Goal: Task Accomplishment & Management: Manage account settings

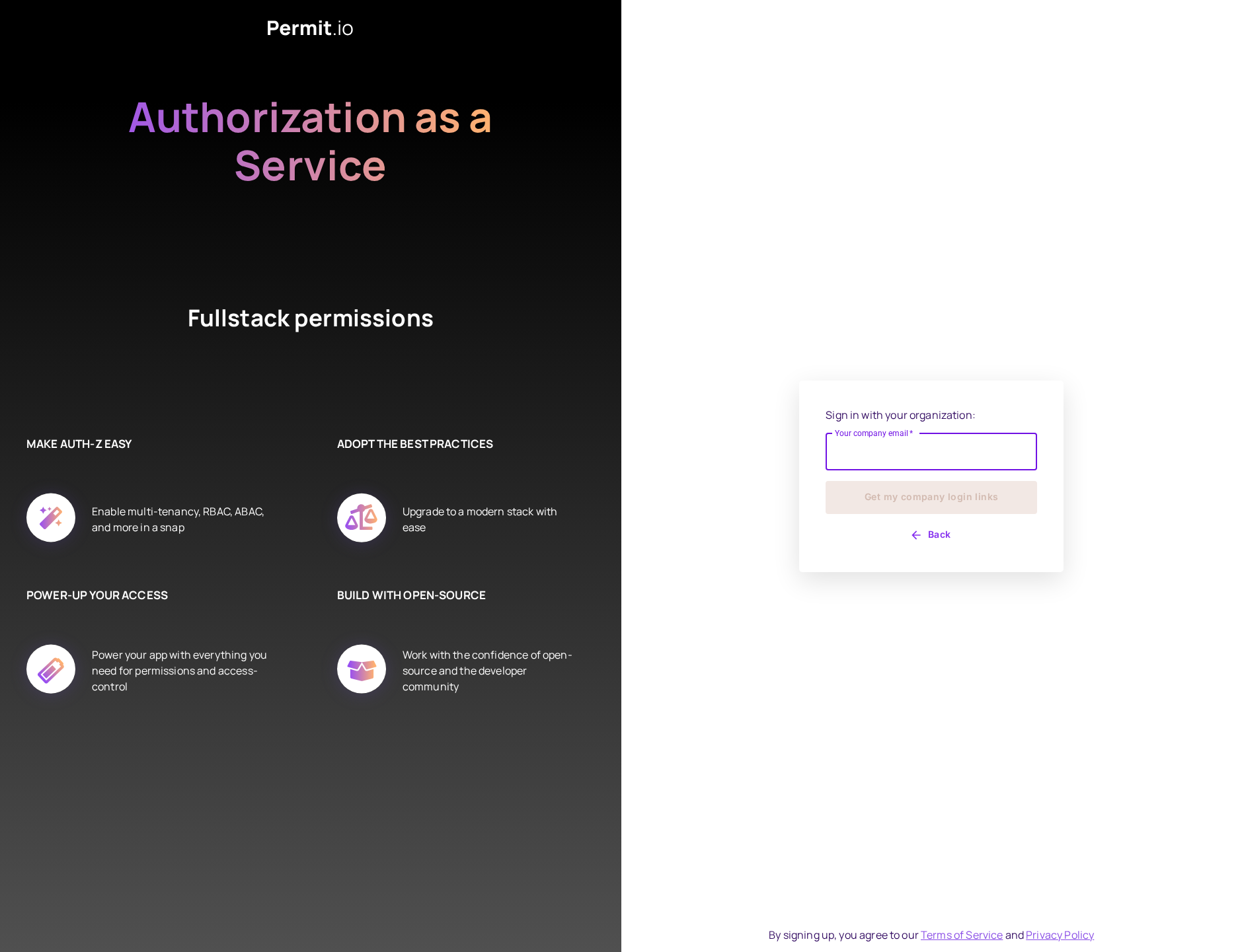
click at [892, 461] on input "Your company email   *" at bounding box center [932, 452] width 211 height 37
type input "*"
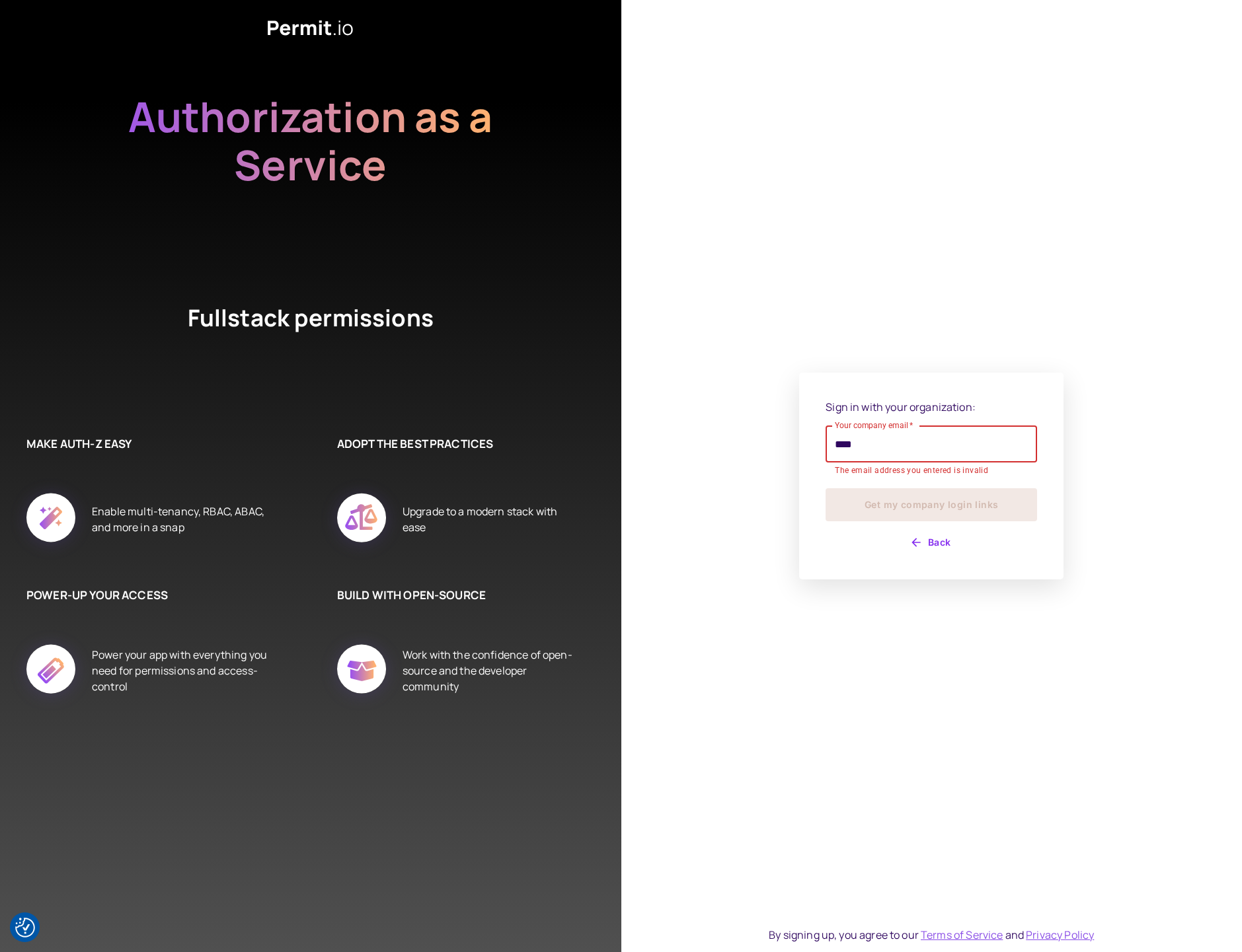
type input "**********"
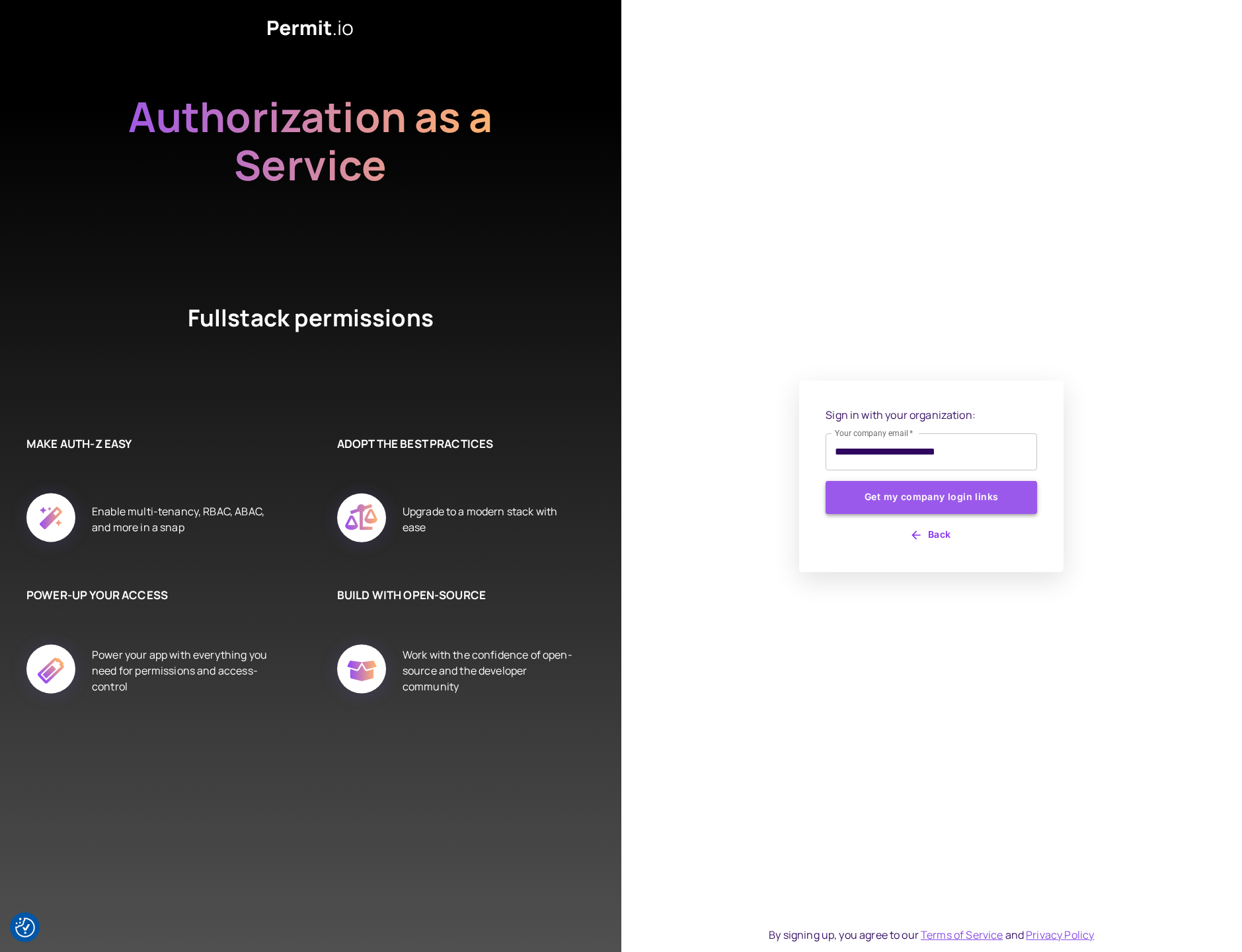
click at [929, 505] on button "Get my company login links" at bounding box center [932, 498] width 211 height 33
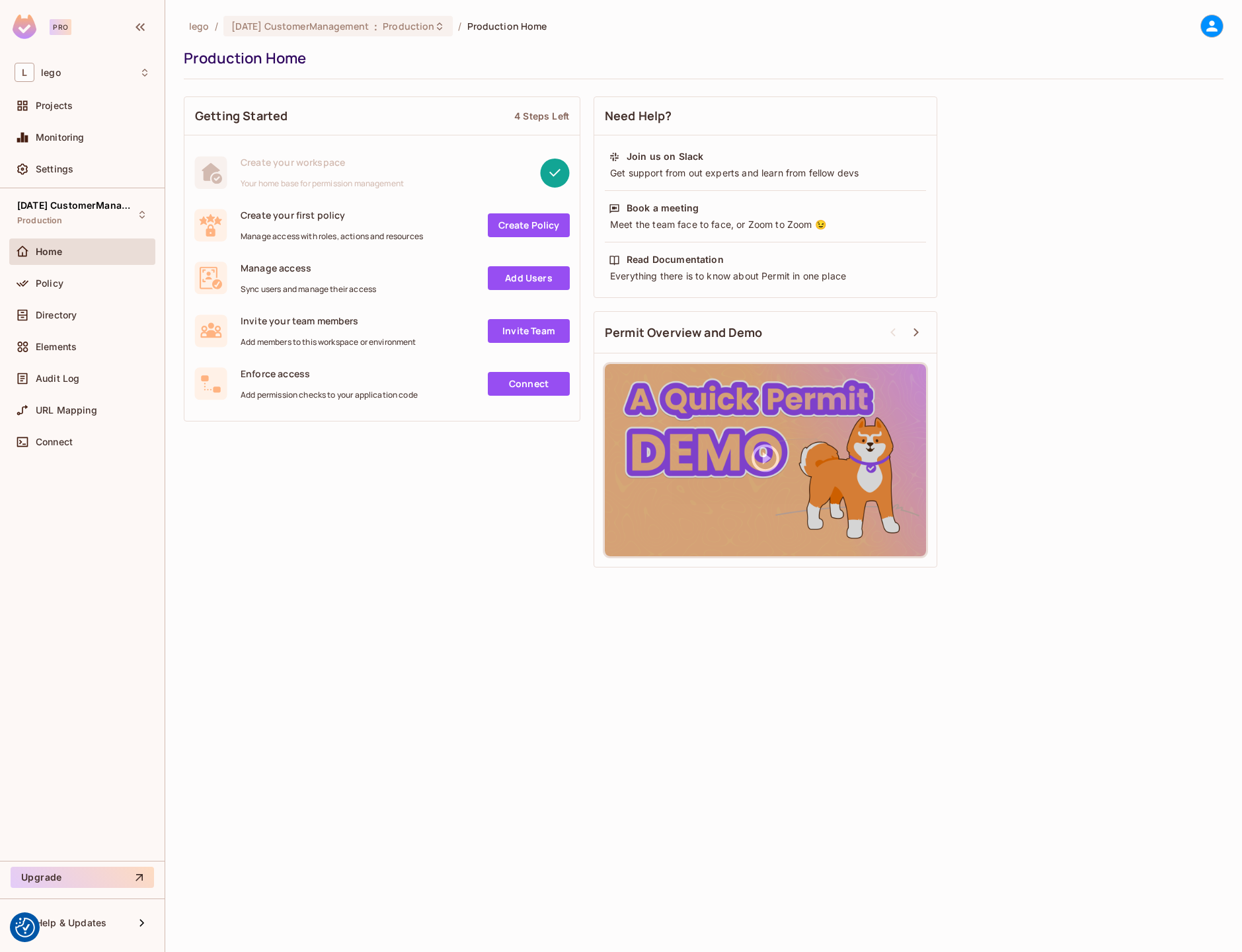
click at [344, 618] on div "lego / [DATE] CustomerManagement : Production / Production Home Production Home…" at bounding box center [703, 476] width 1077 height 952
click at [100, 203] on span "[DATE] CustomerManagement" at bounding box center [77, 205] width 119 height 11
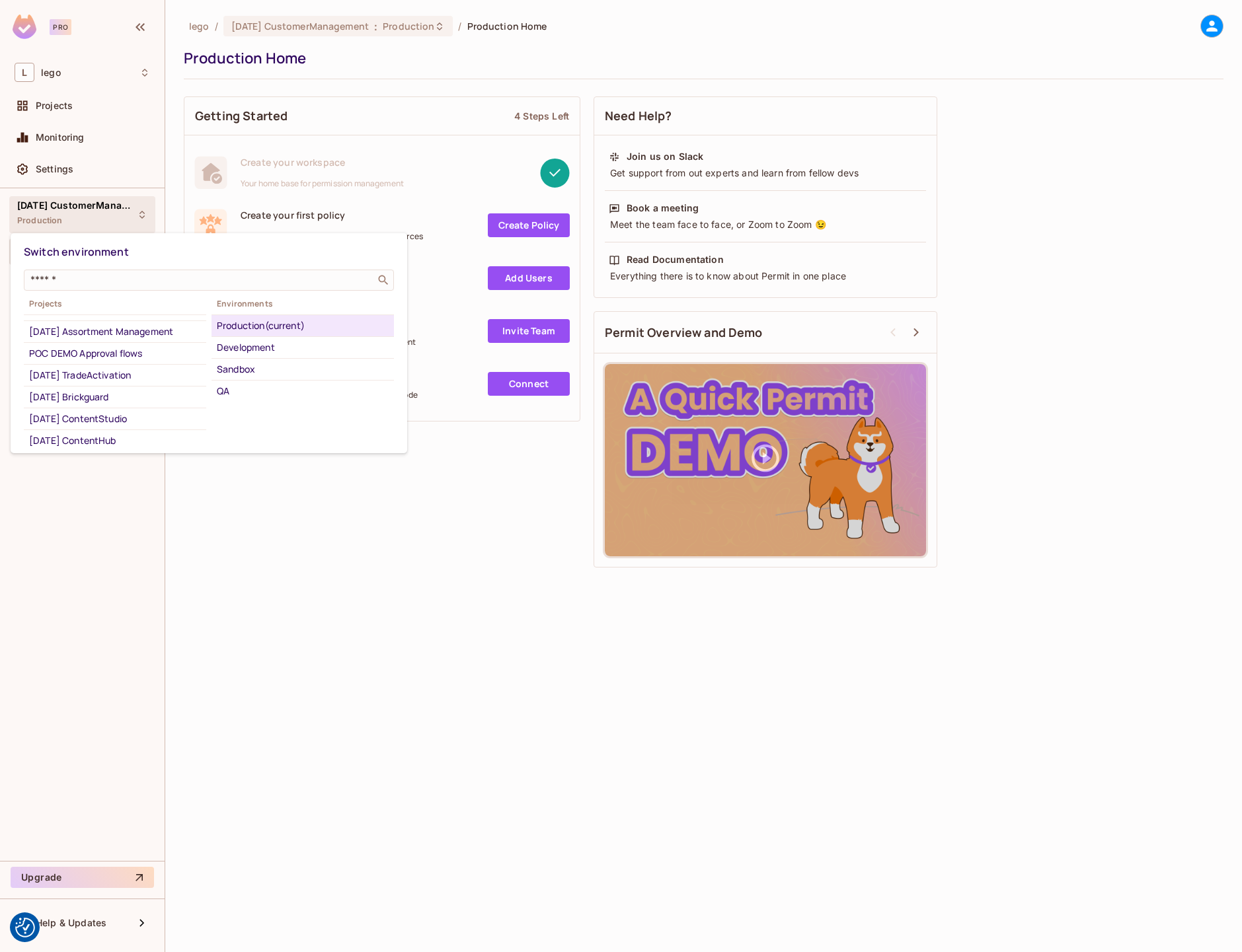
scroll to position [151, 0]
click at [134, 339] on div "05.09.01 Assortment Management" at bounding box center [115, 331] width 172 height 16
click at [252, 390] on div "Development" at bounding box center [302, 391] width 172 height 16
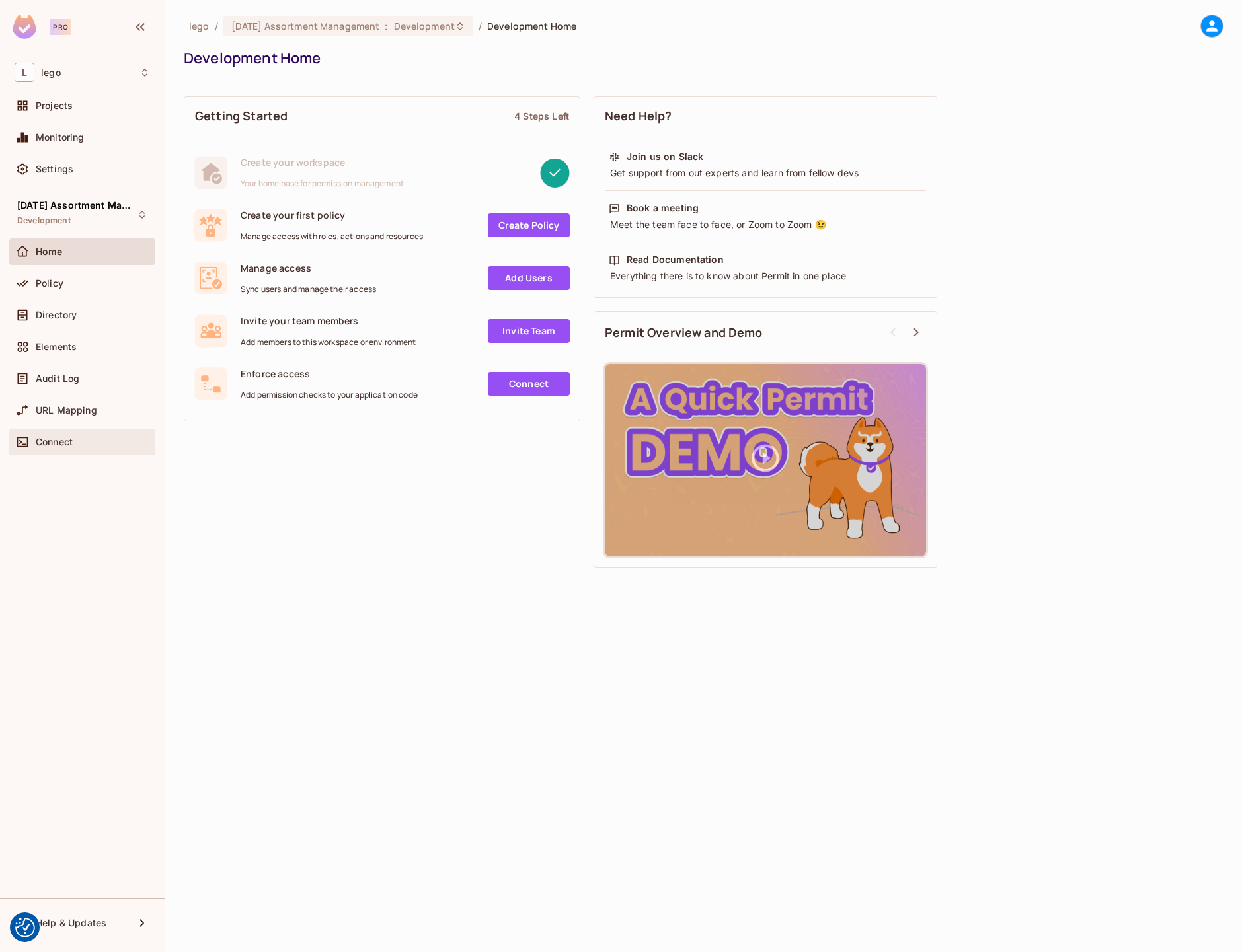
click at [41, 429] on div "Connect" at bounding box center [82, 442] width 146 height 26
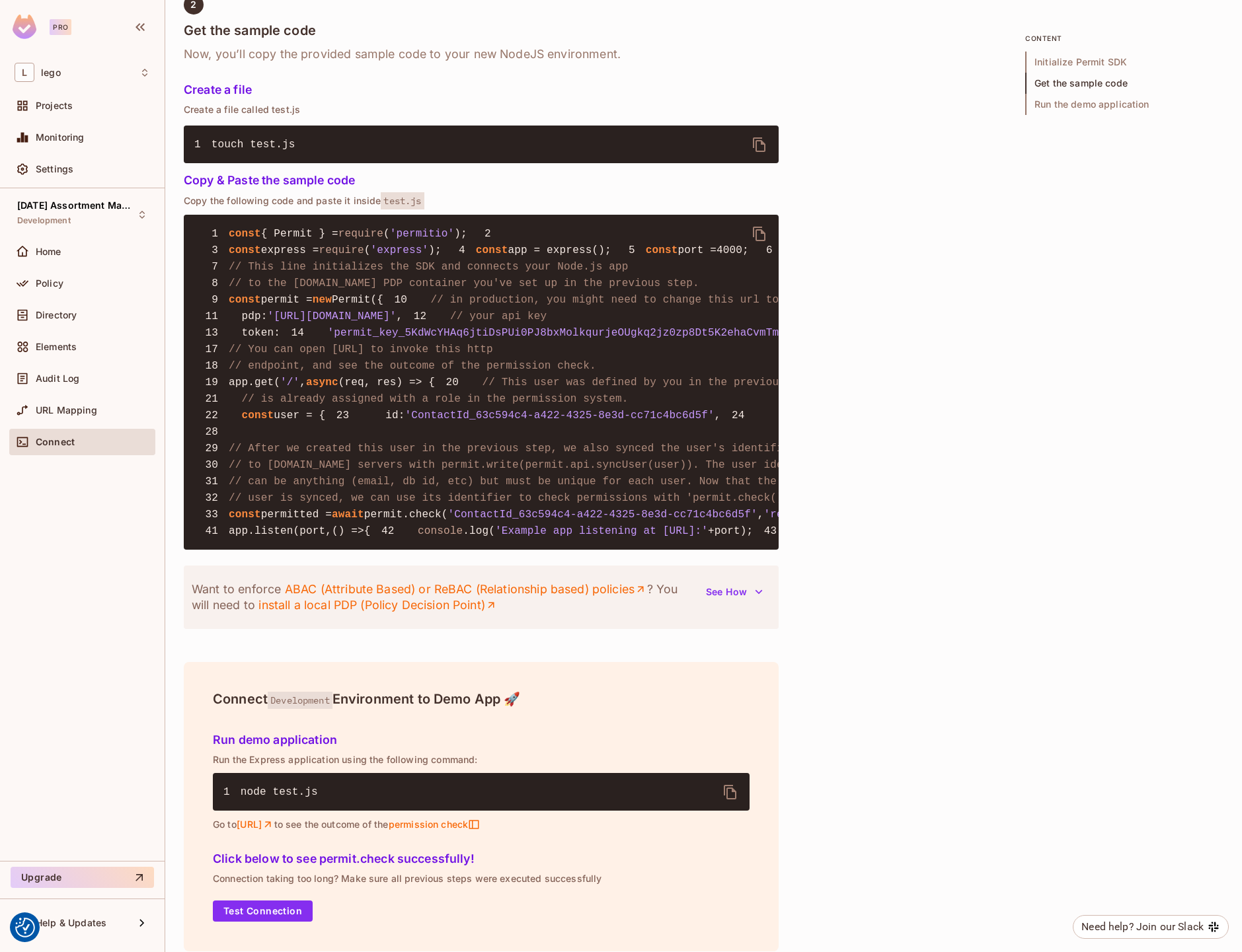
scroll to position [846, 0]
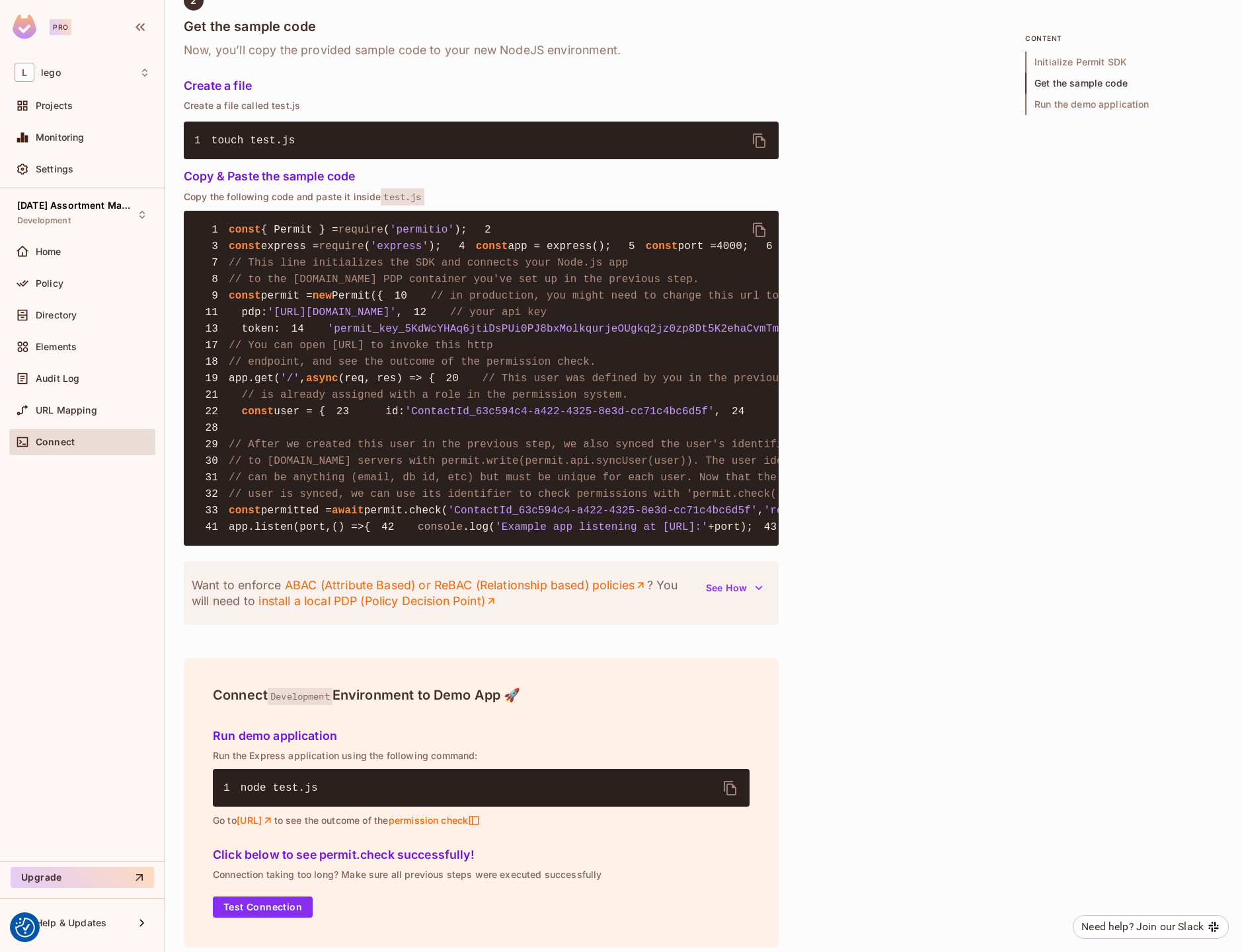
click at [328, 335] on span "'permit_key_5KdWcYHAq6jtiDsPUi0PJ8bxMolkqurjeOUgkq2jz0zp8Dt5K2ehaCvmTmgDPauwQt9…" at bounding box center [647, 329] width 638 height 12
copy span "permit_key_5KdWcYHAq6jtiDsPUi0PJ8bxMolkqurjeOUgkq2jz0zp8Dt5K2ehaCvmTmgDPauwQt9M…"
click at [63, 162] on div "Settings" at bounding box center [82, 170] width 135 height 16
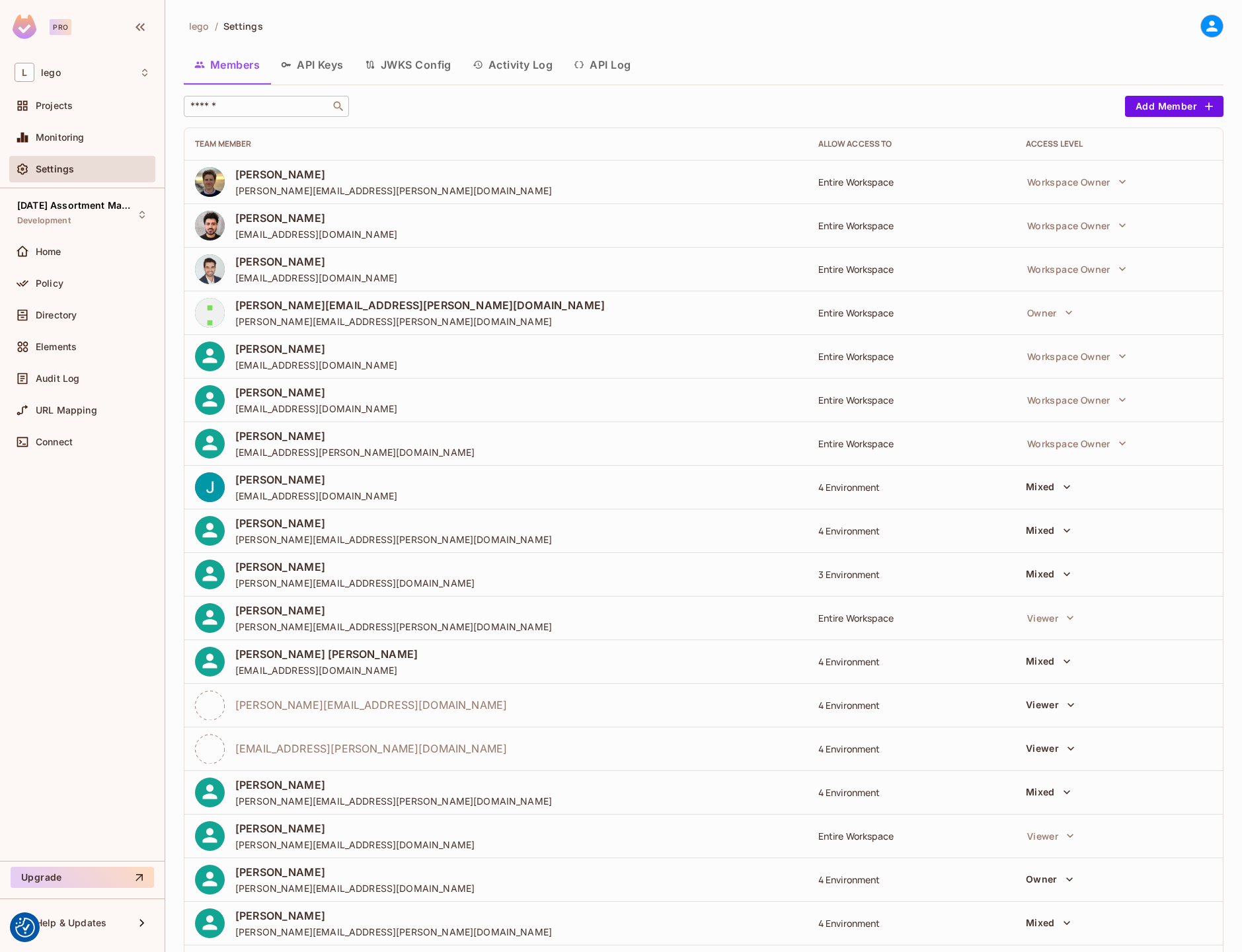
click at [201, 104] on input "text" at bounding box center [257, 106] width 139 height 13
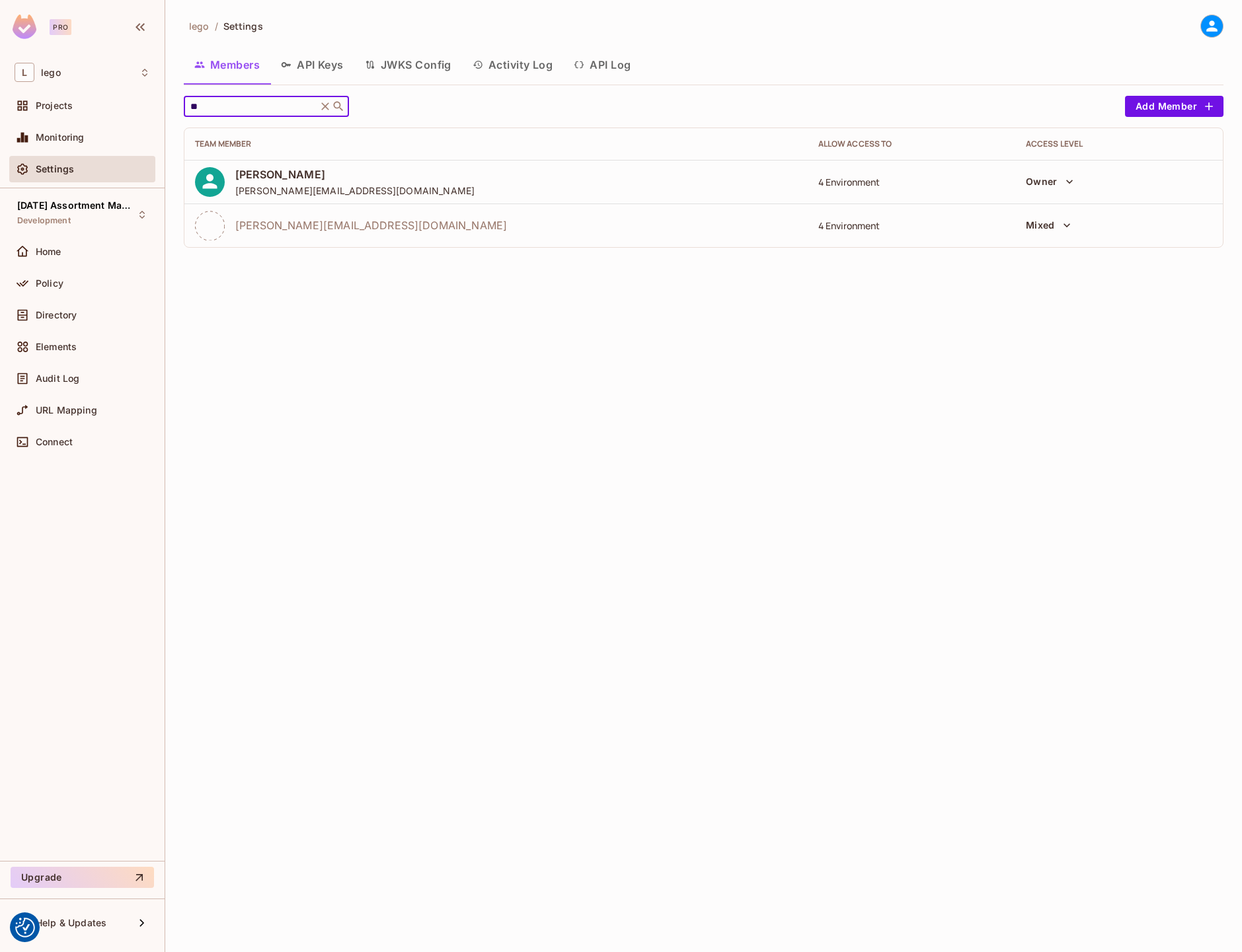
type input "*"
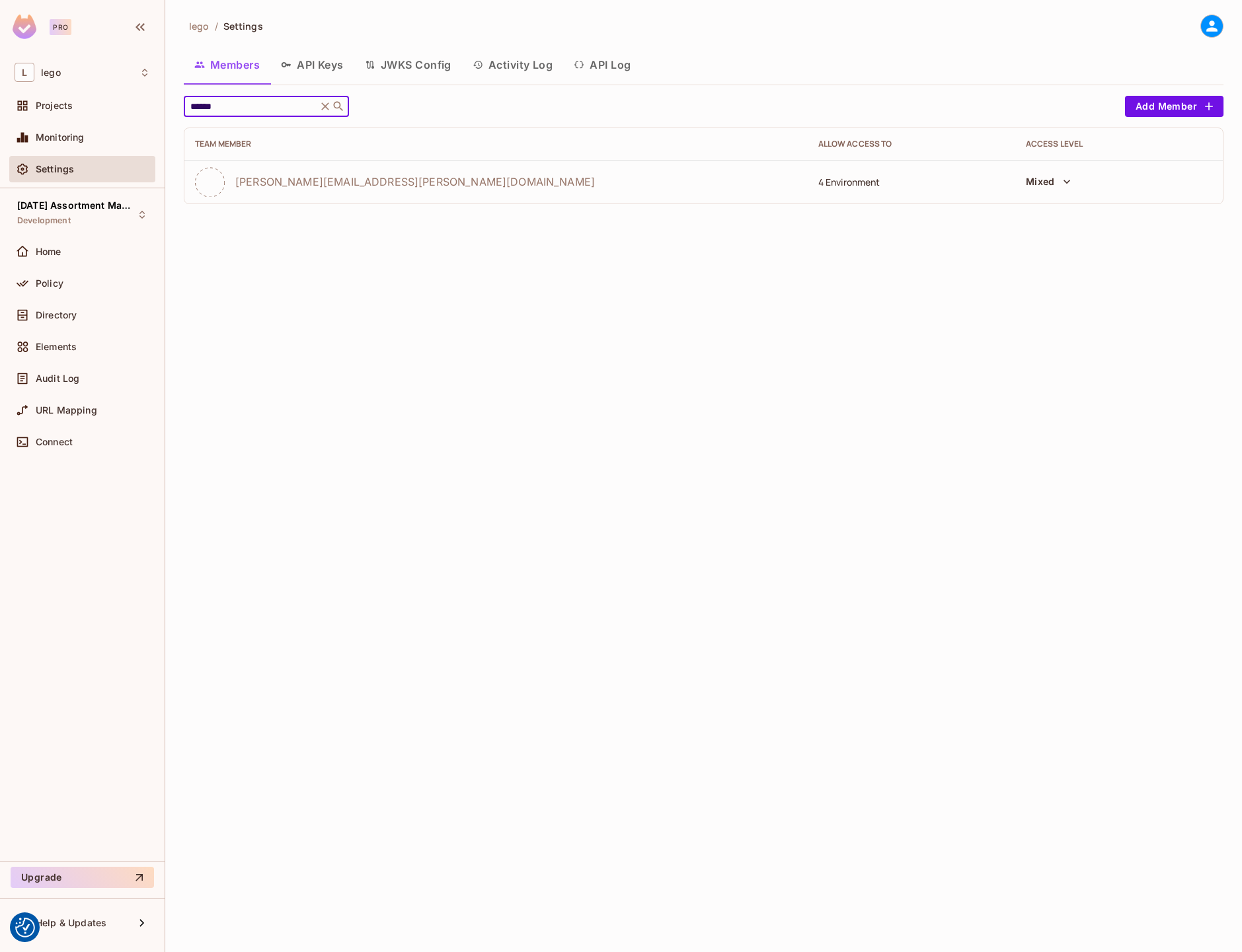
type input "******"
click at [1062, 187] on icon "button" at bounding box center [1067, 182] width 13 height 13
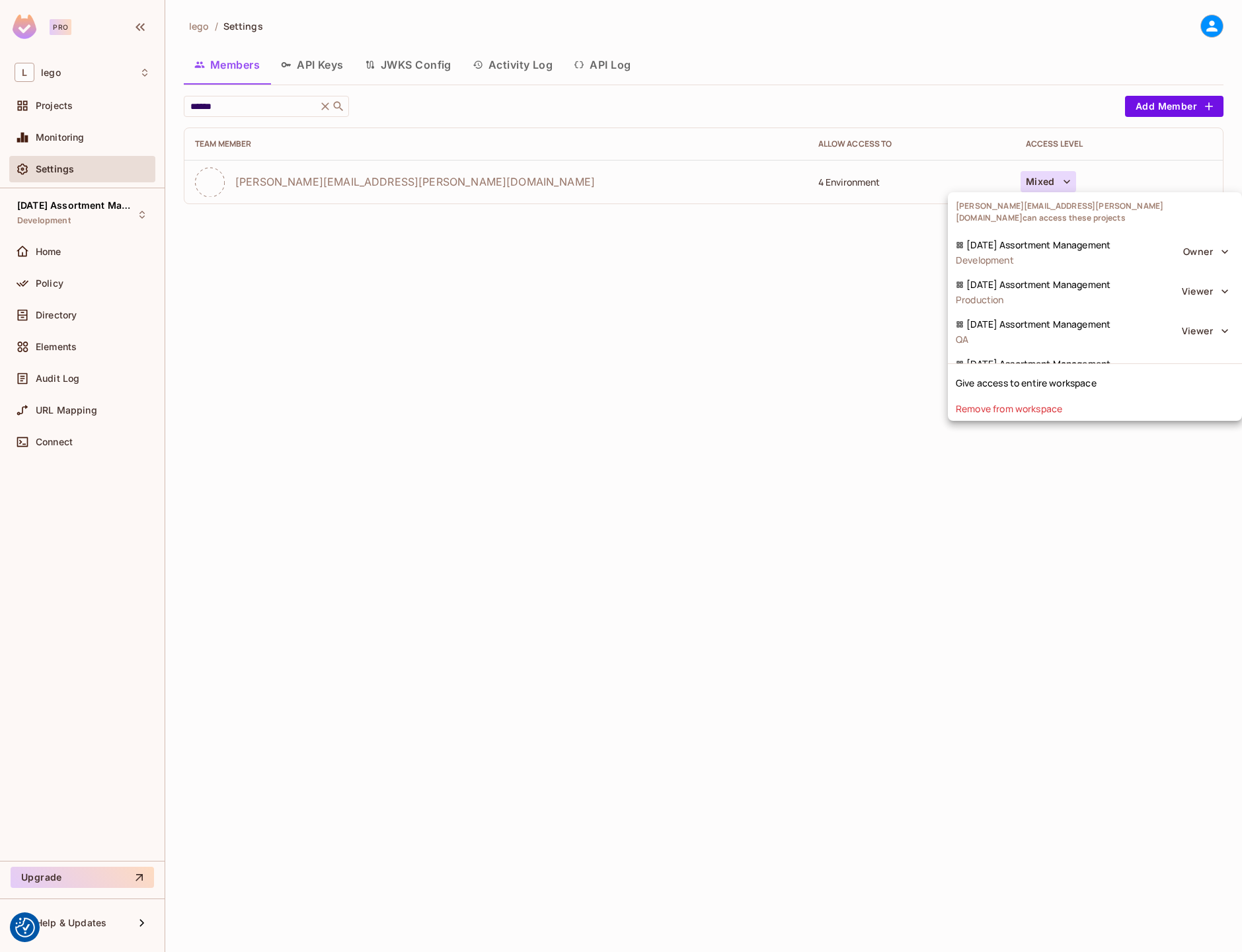
click at [774, 492] on div at bounding box center [621, 476] width 1242 height 952
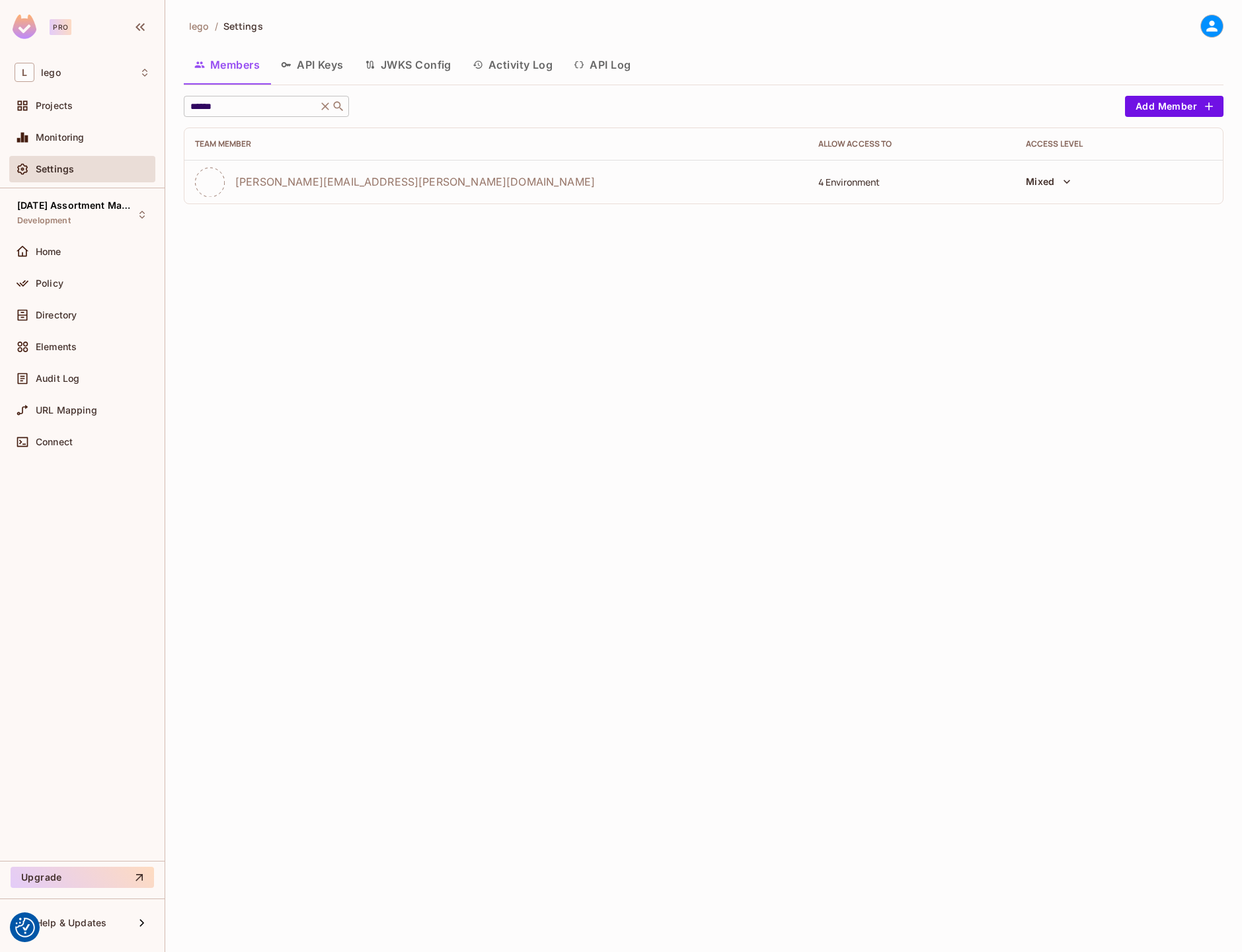
click at [325, 103] on icon at bounding box center [325, 106] width 13 height 13
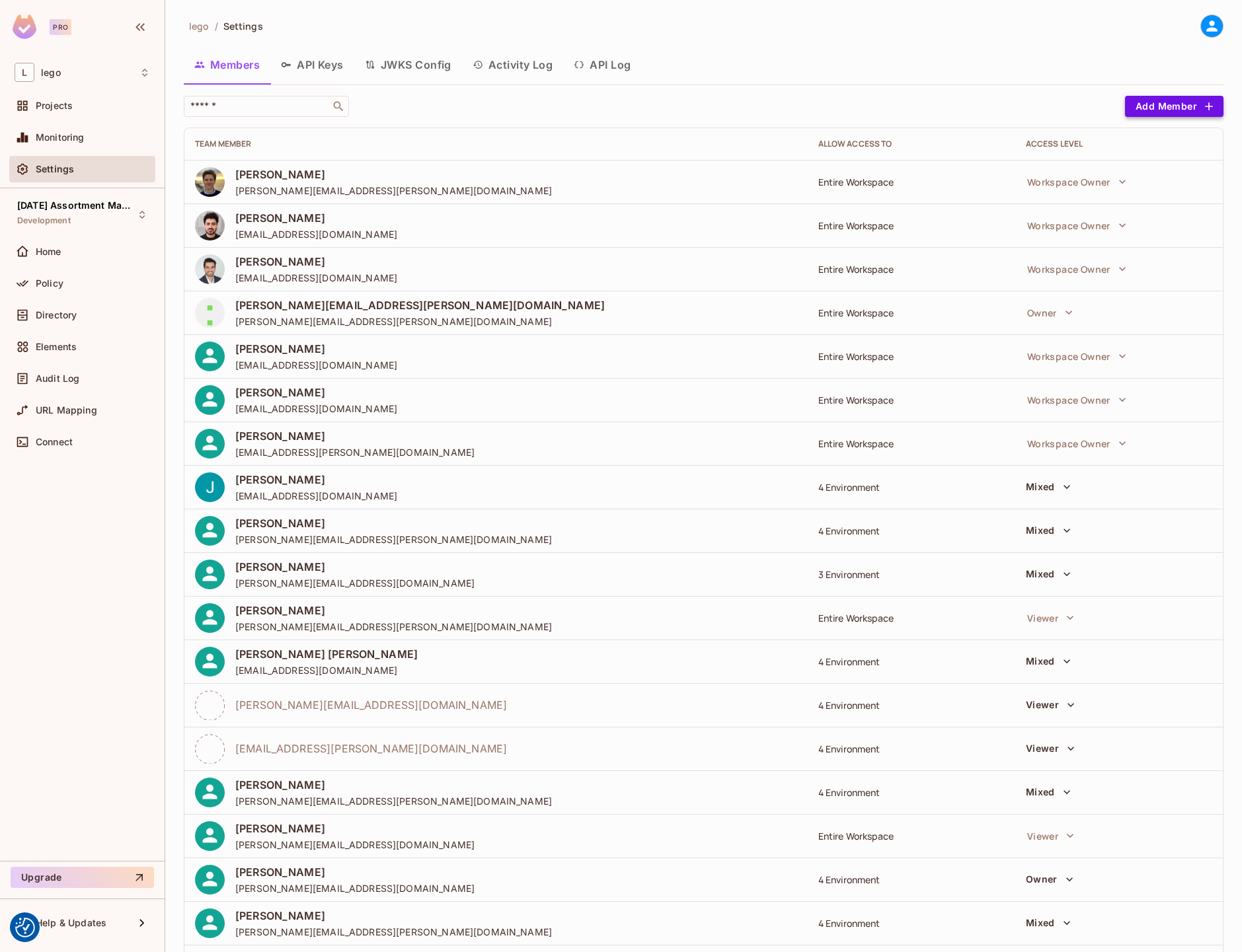
click at [1202, 105] on icon "button" at bounding box center [1209, 106] width 13 height 13
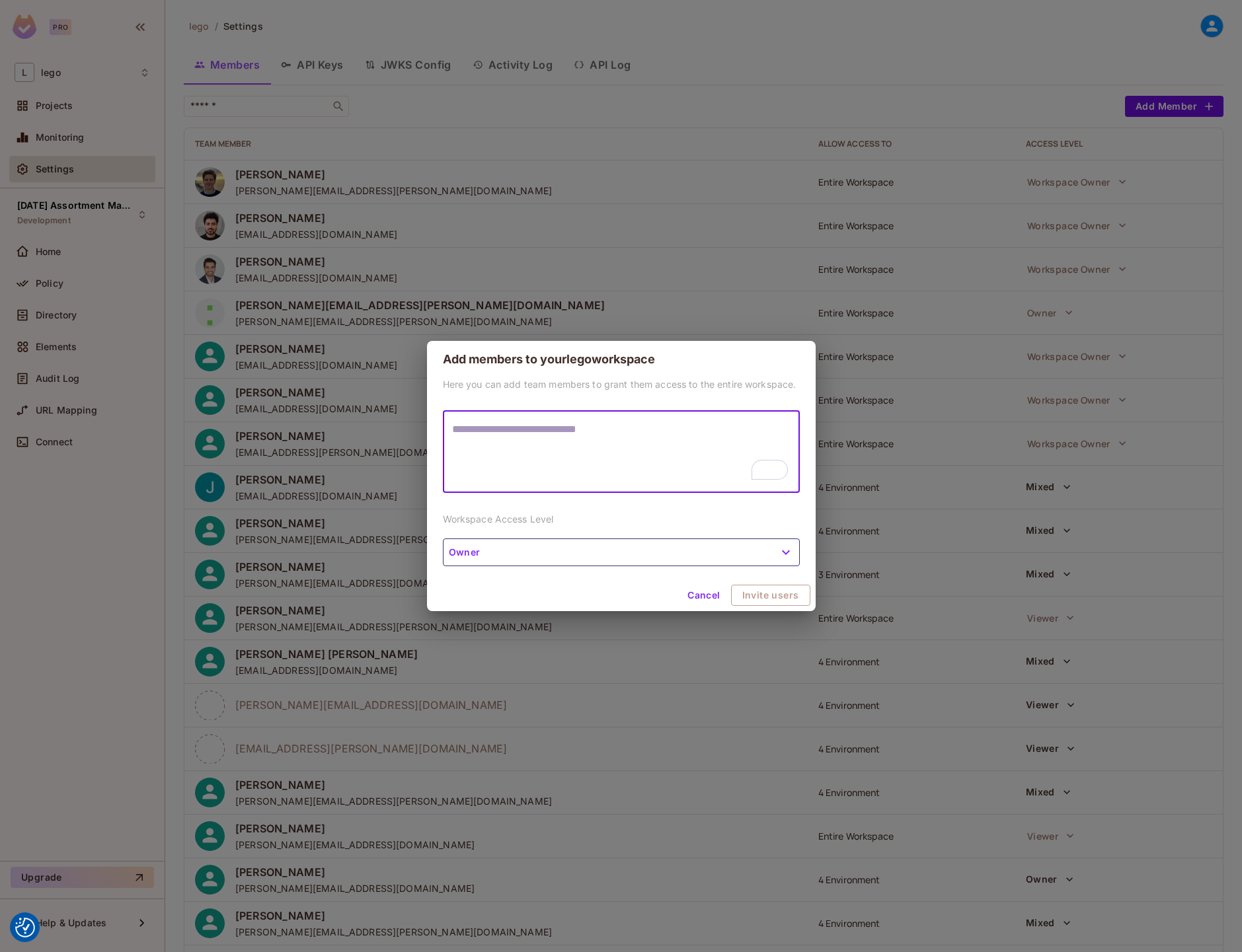
click at [661, 562] on button "Owner" at bounding box center [622, 552] width 357 height 28
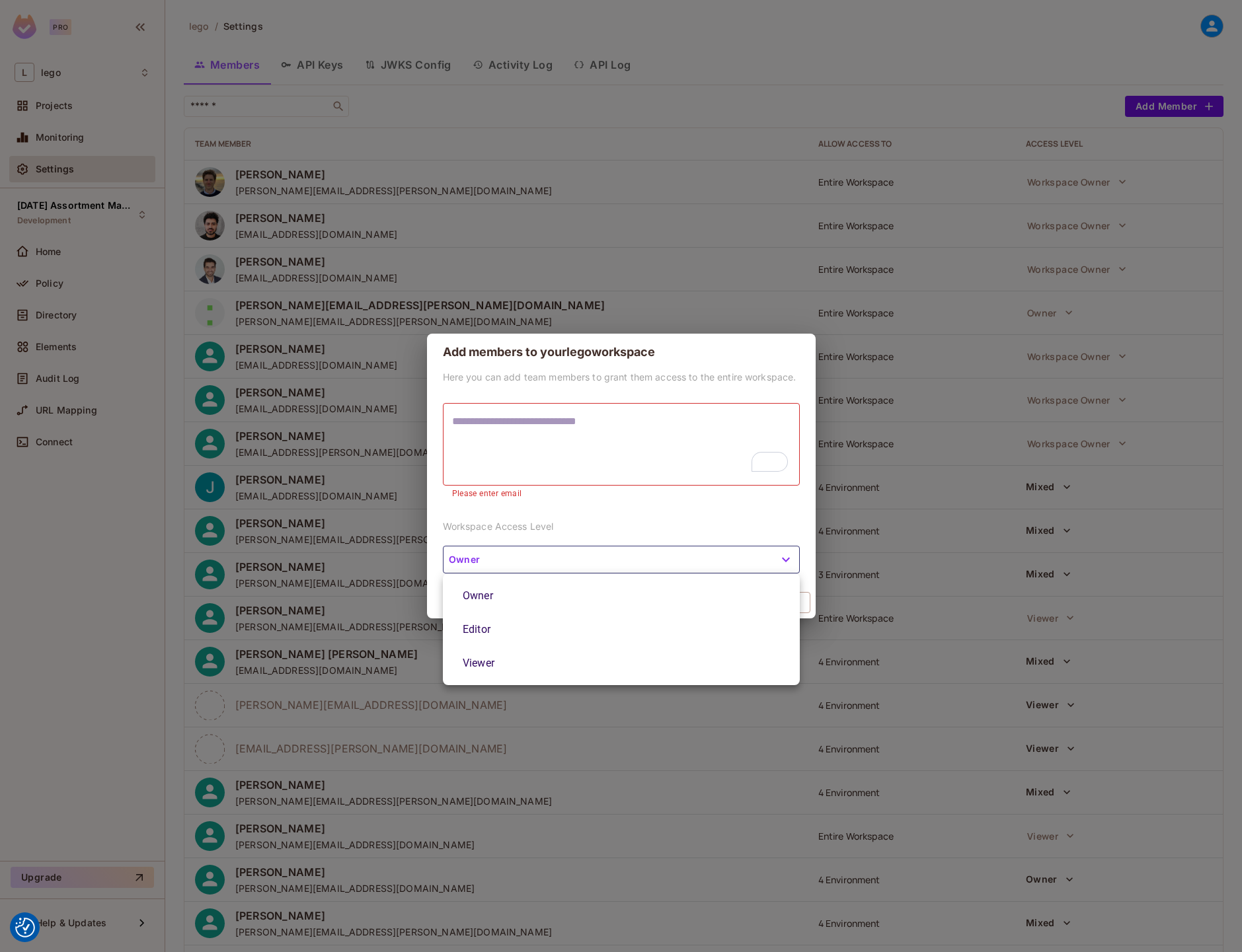
click at [573, 108] on div at bounding box center [621, 476] width 1242 height 952
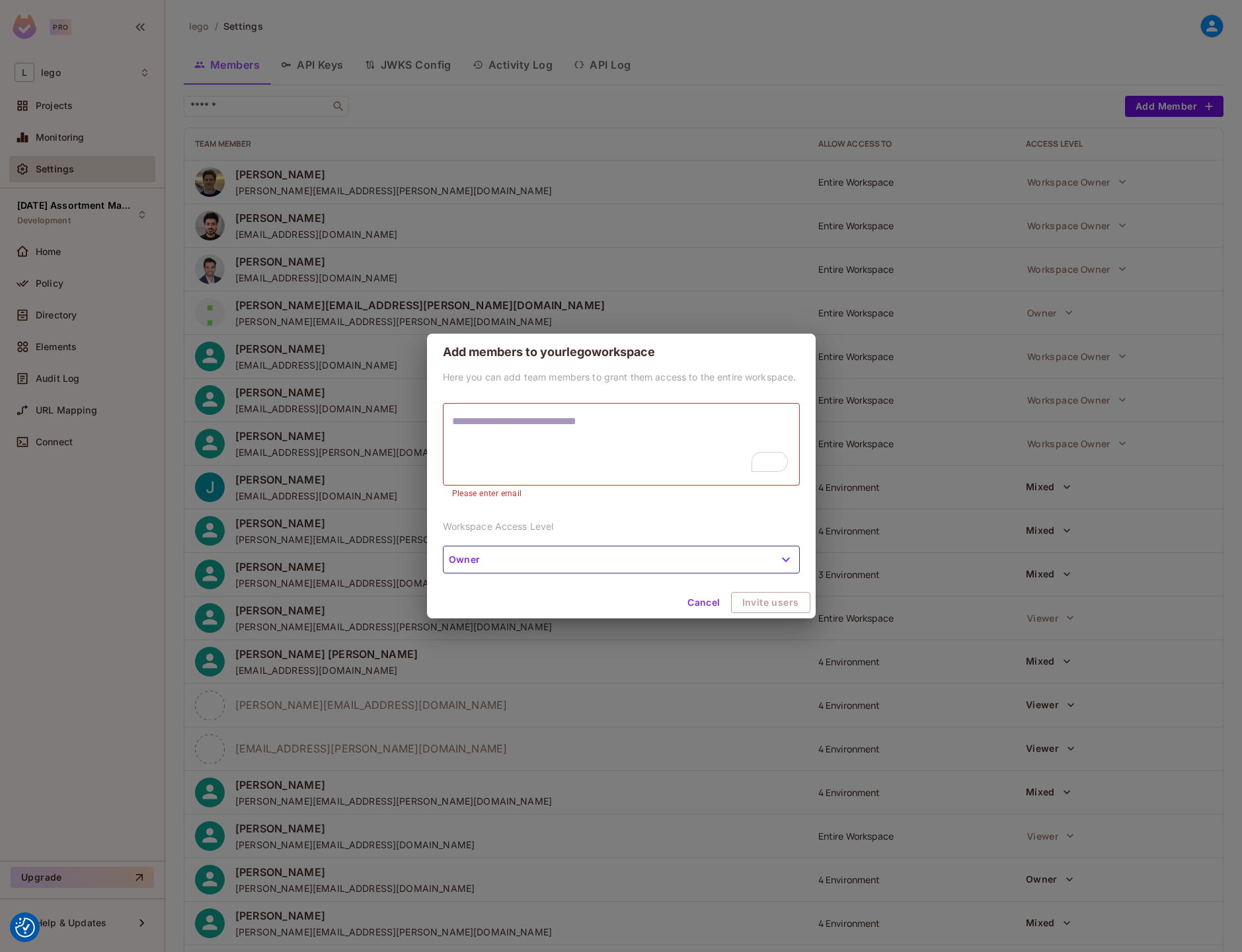
click at [806, 66] on div "Add members to your lego workspace Here you can add team members to grant them …" at bounding box center [621, 476] width 1242 height 952
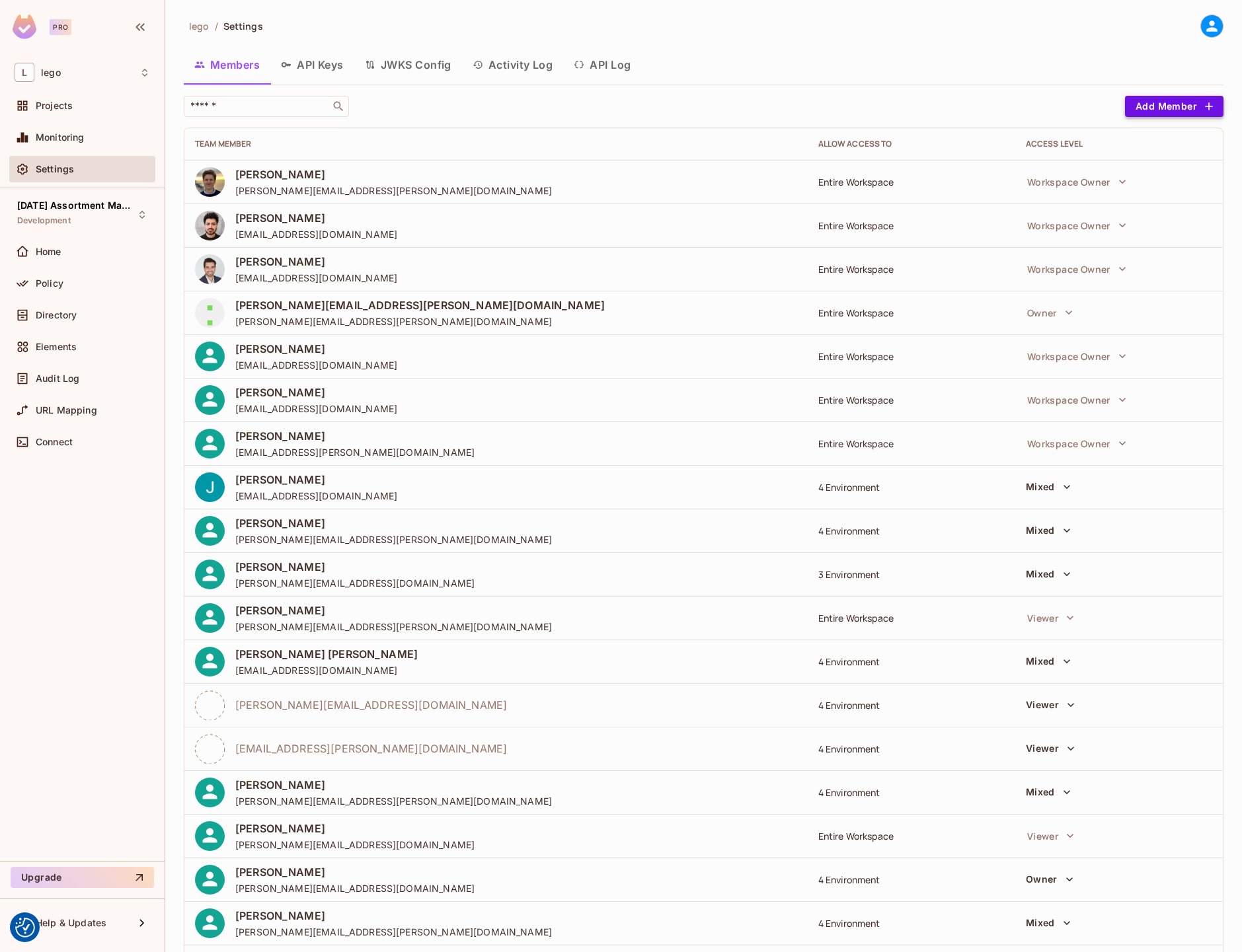
click at [1174, 112] on button "Add Member" at bounding box center [1175, 106] width 98 height 21
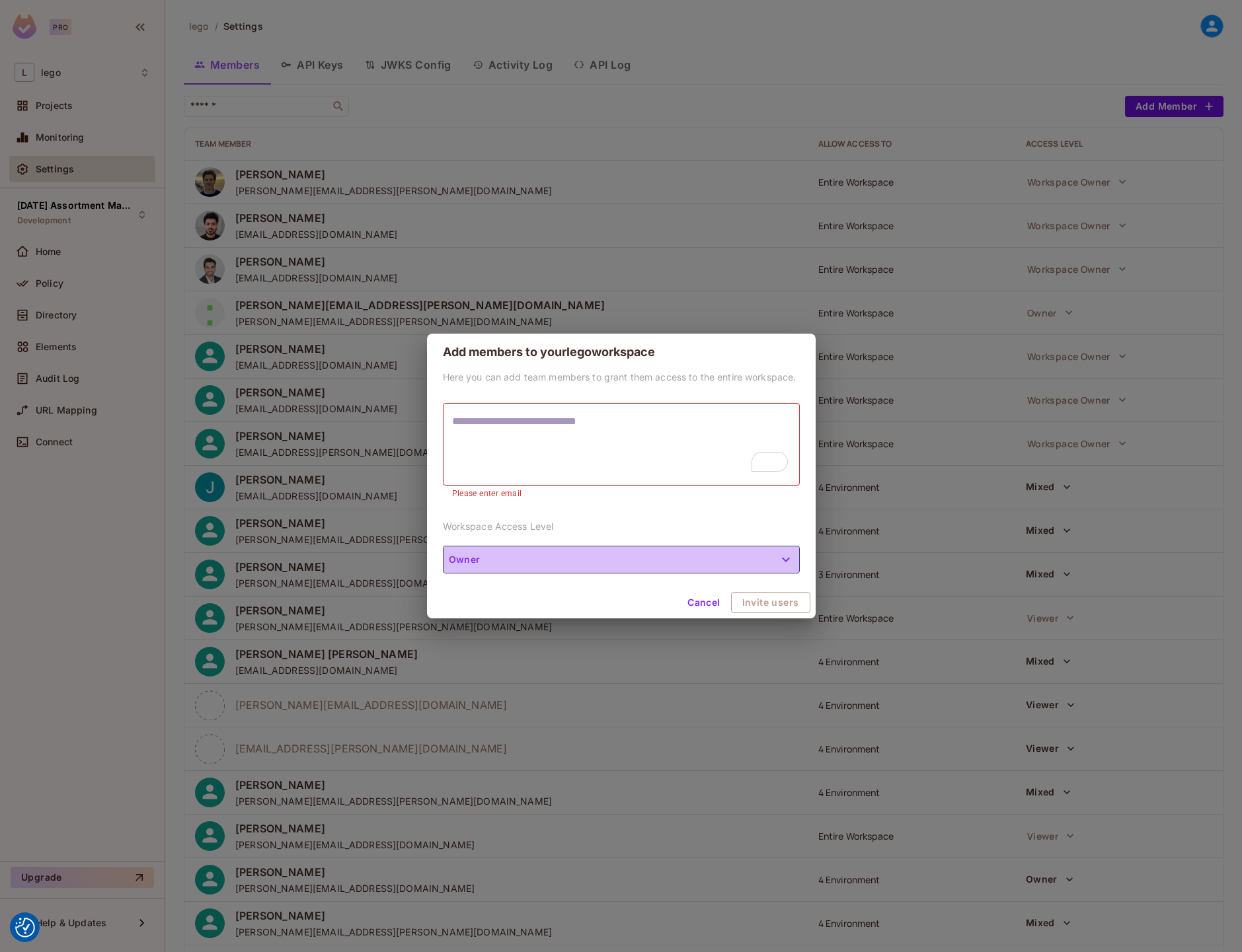
click at [620, 555] on button "Owner" at bounding box center [622, 559] width 357 height 28
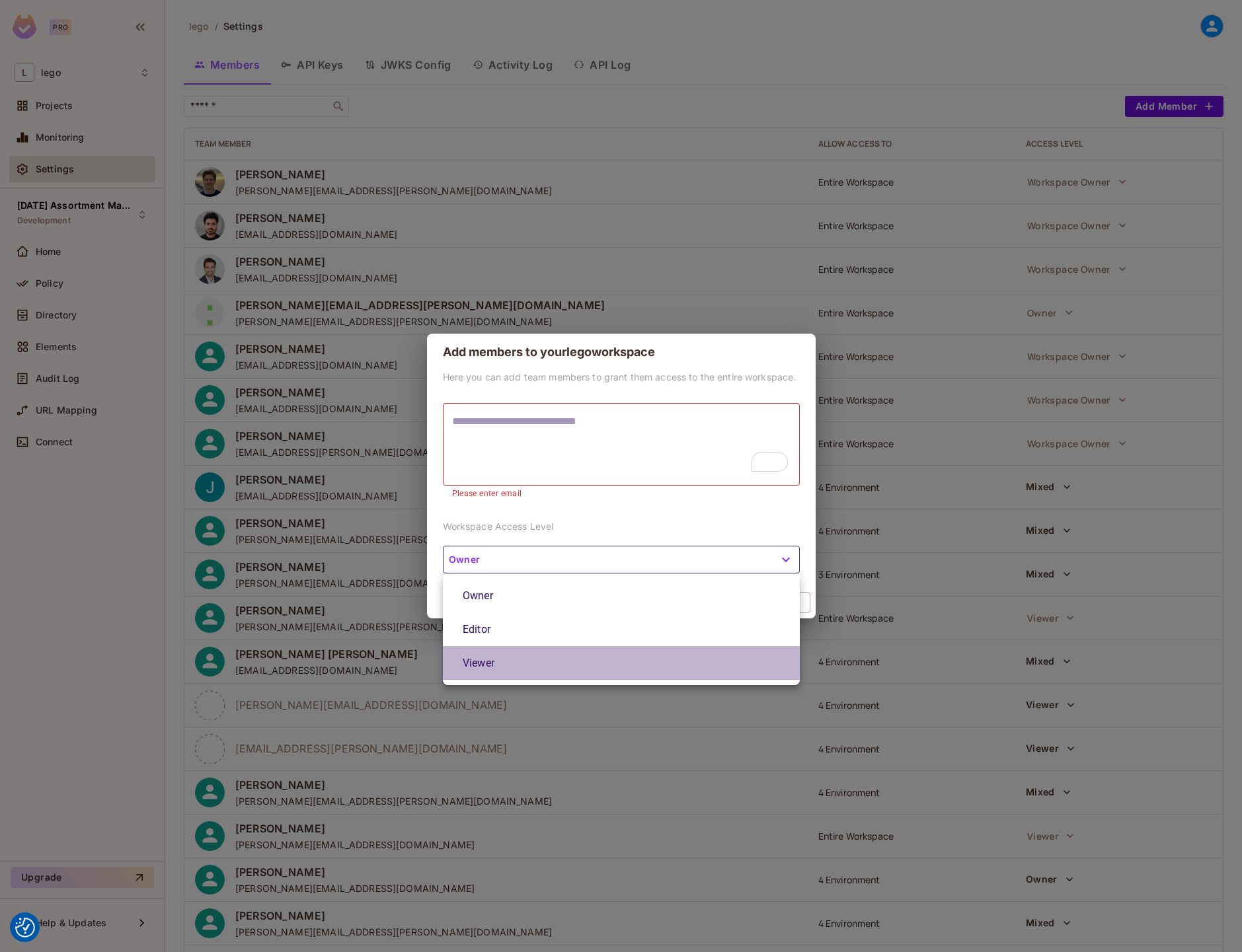
click at [579, 674] on li "Viewer" at bounding box center [622, 663] width 357 height 34
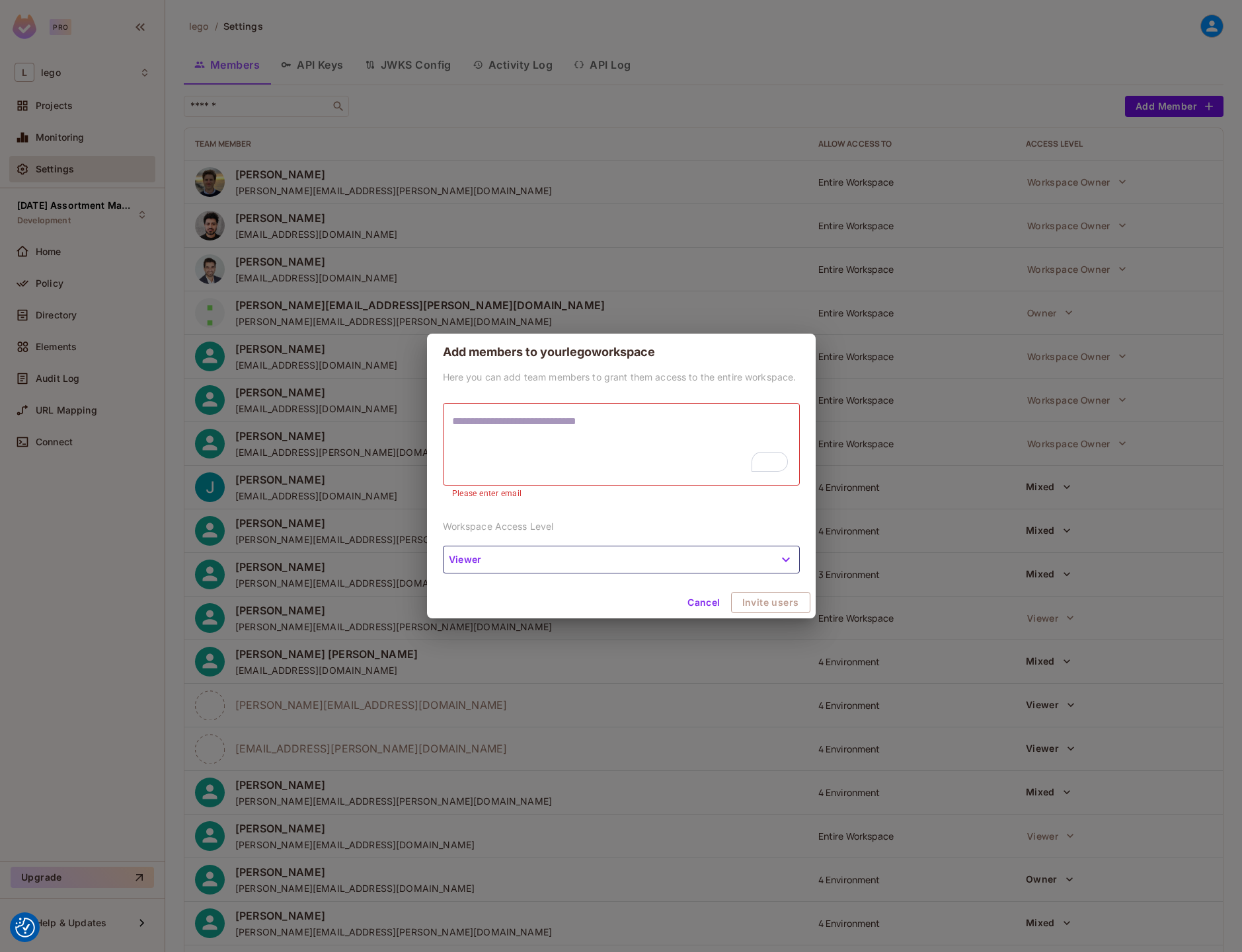
click at [709, 39] on div "Add members to your lego workspace Here you can add team members to grant them …" at bounding box center [621, 476] width 1242 height 952
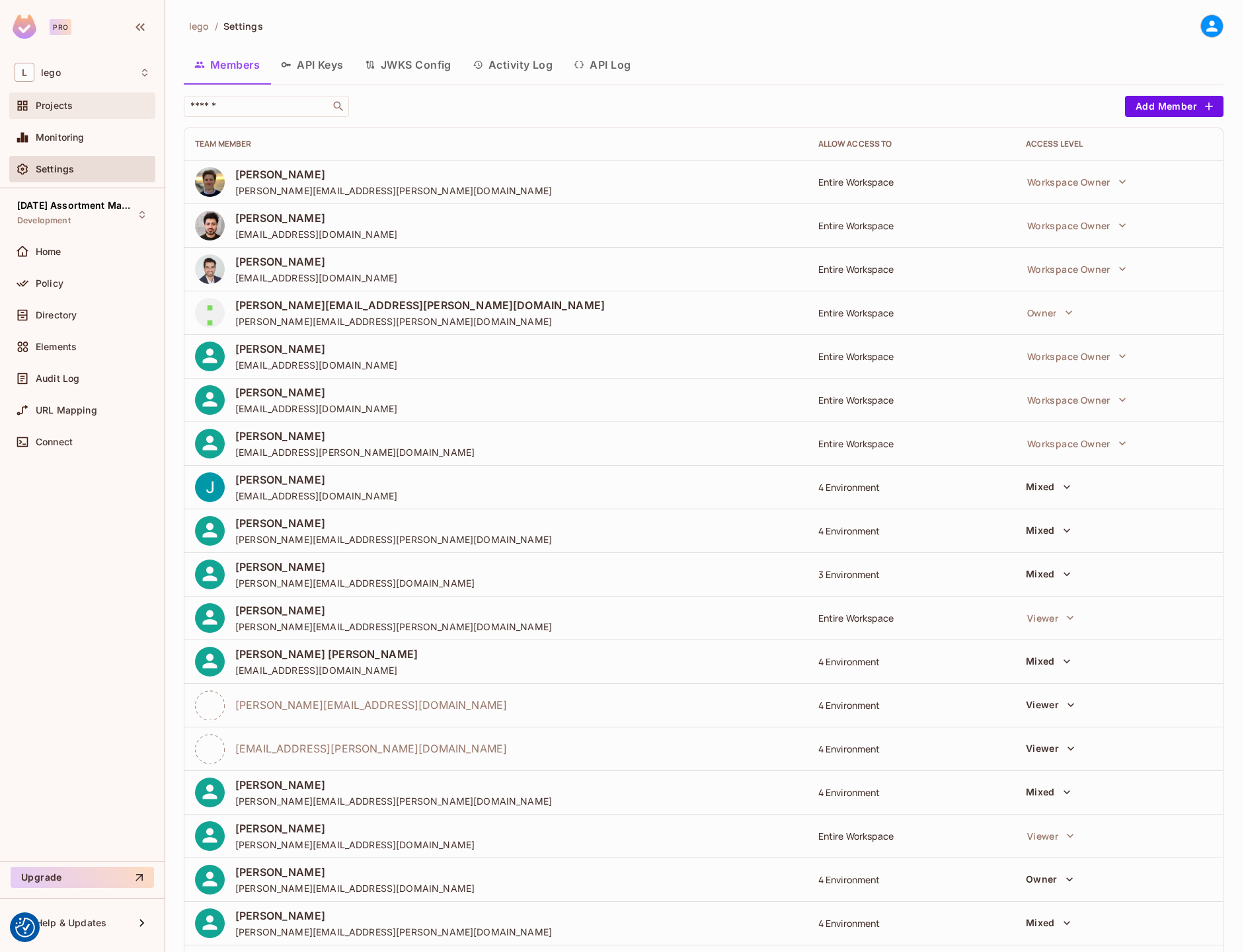
click at [73, 112] on div "Projects" at bounding box center [82, 106] width 135 height 16
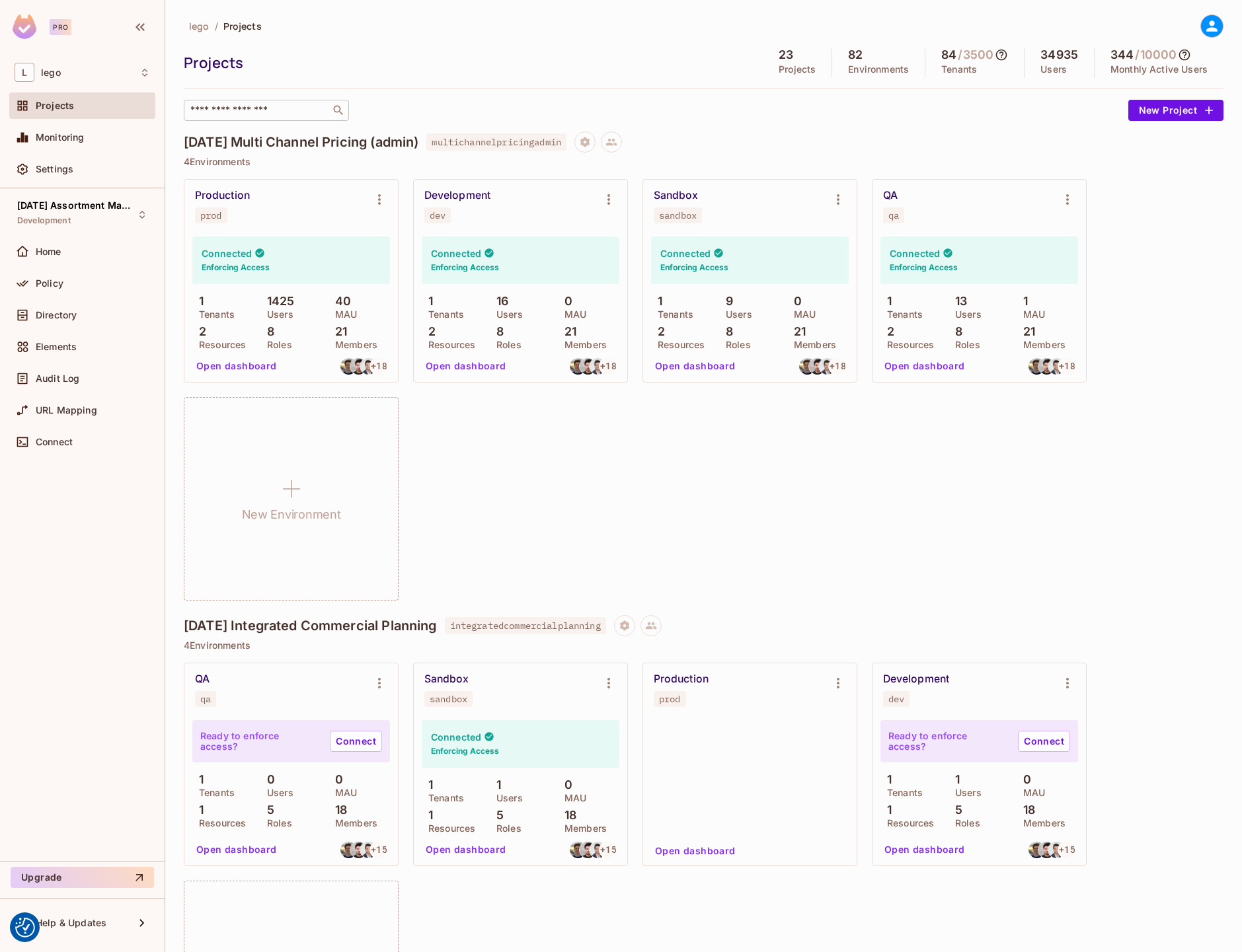
click at [293, 115] on input "text" at bounding box center [257, 110] width 139 height 13
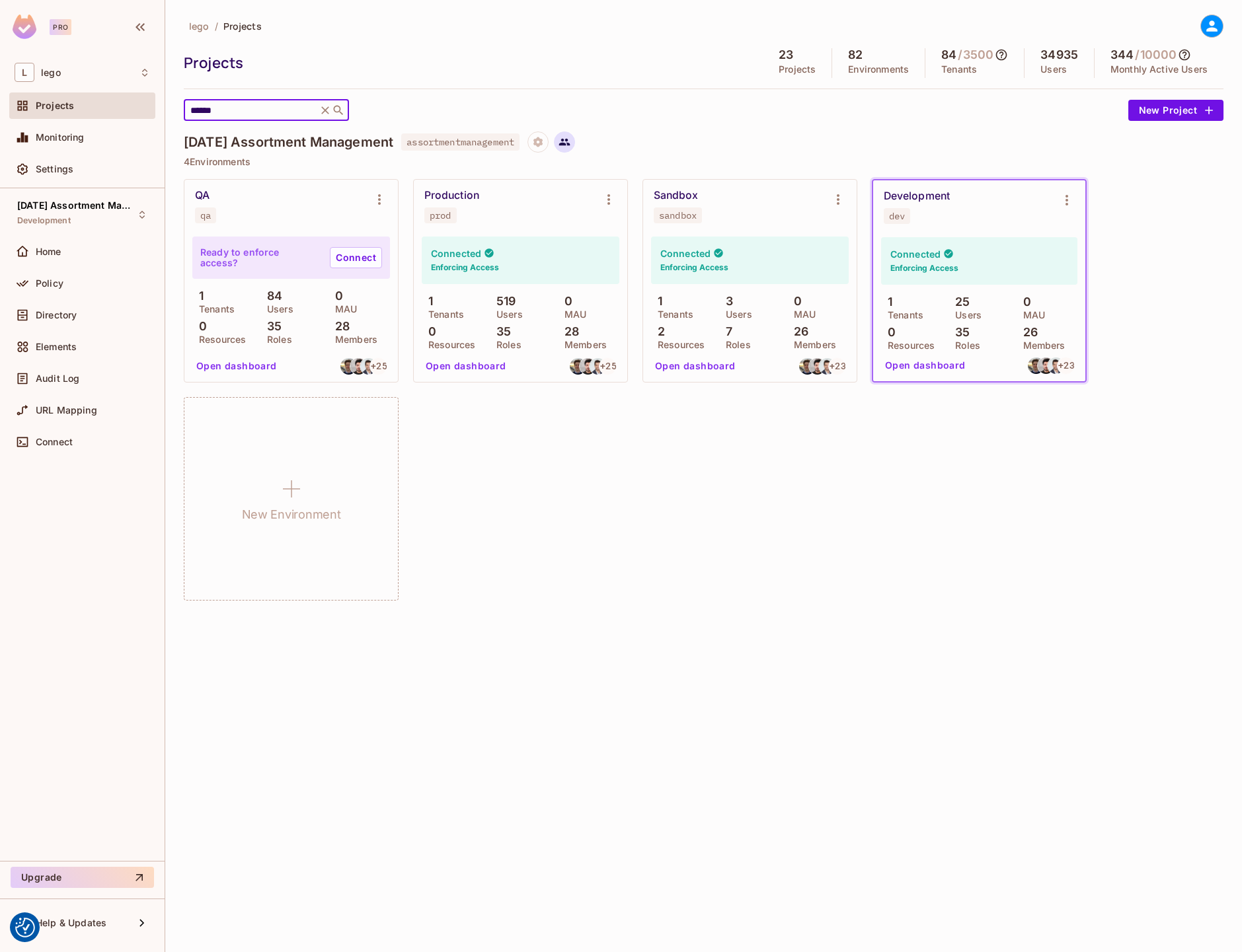
type input "******"
click at [570, 147] on icon at bounding box center [564, 142] width 12 height 12
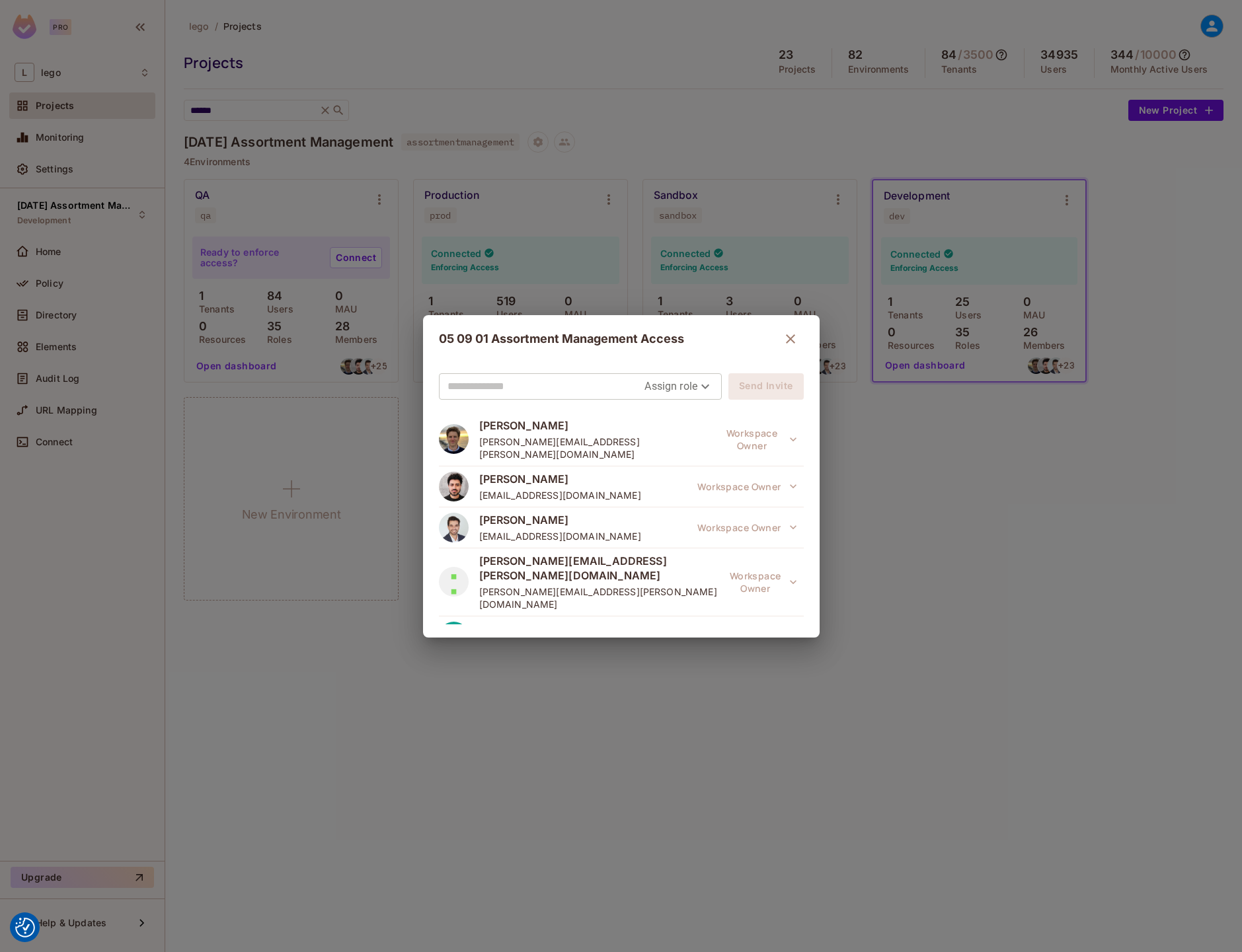
click at [597, 393] on input "text" at bounding box center [546, 386] width 197 height 21
type input "*"
click at [696, 395] on body "We use cookies to enhance your browsing experience, serve personalized ads or c…" at bounding box center [621, 476] width 1242 height 952
click at [683, 440] on li "Editor" at bounding box center [672, 440] width 69 height 24
type input "*****"
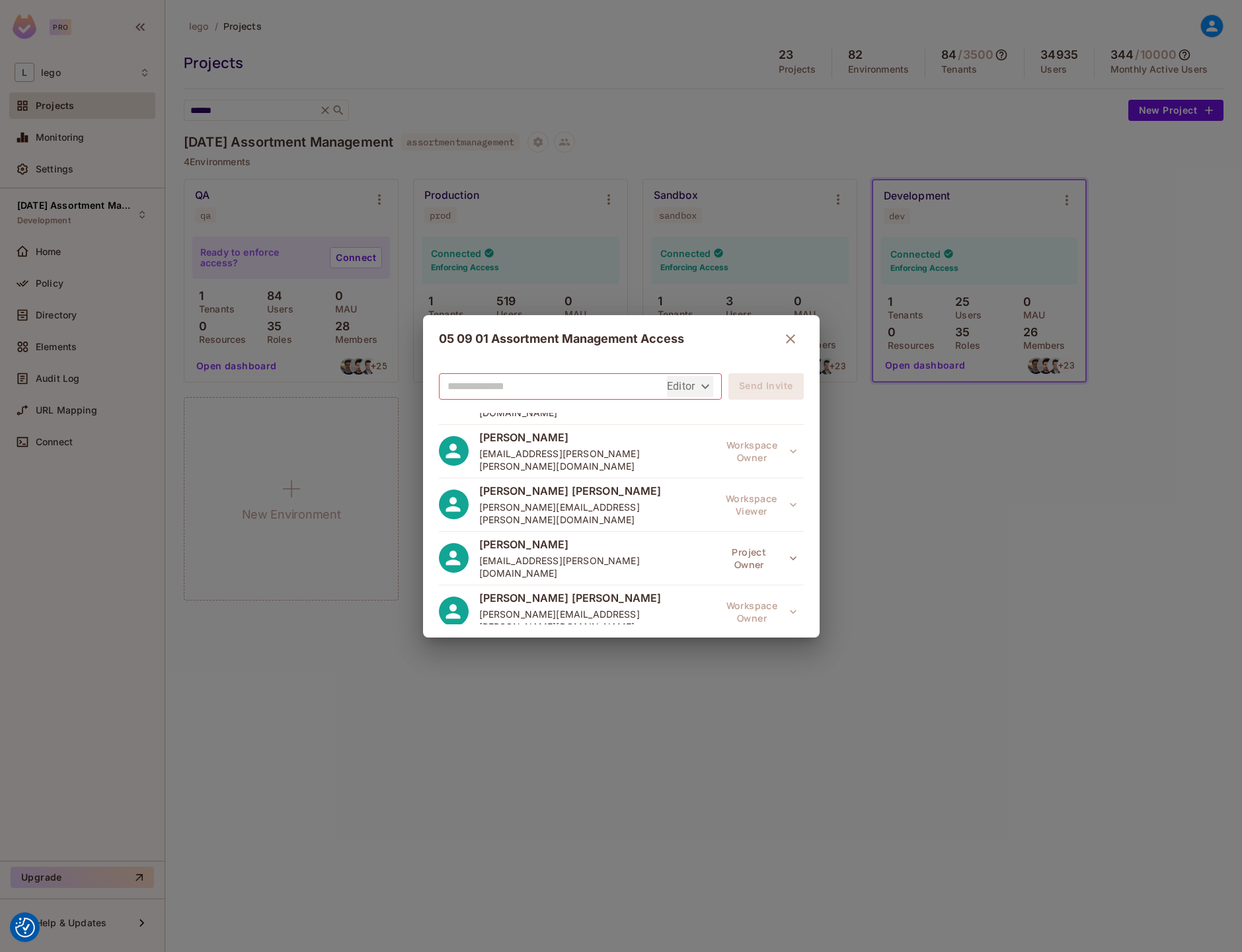
scroll to position [553, 0]
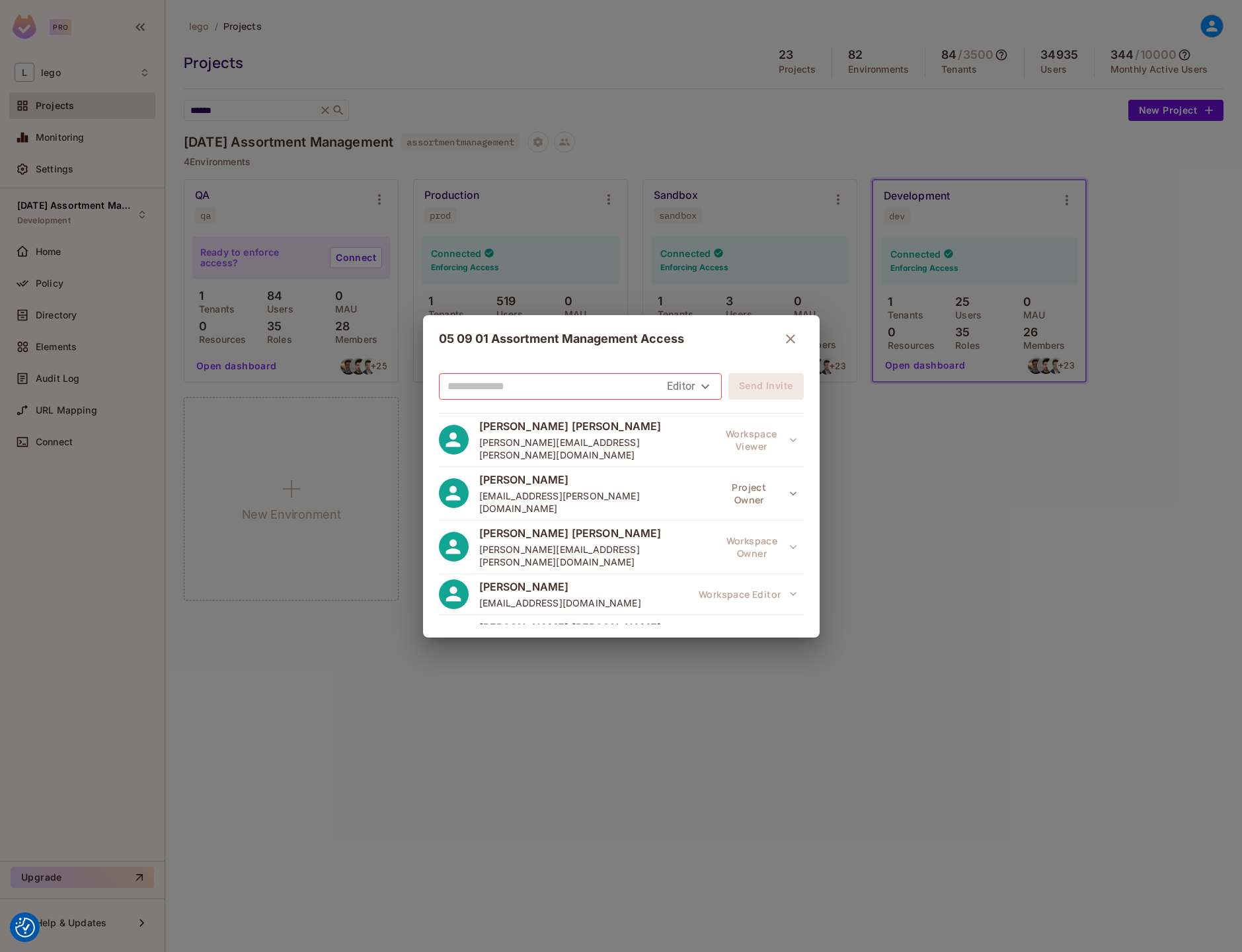
click at [525, 392] on input "text" at bounding box center [558, 386] width 220 height 21
type input "******"
